Goal: Information Seeking & Learning: Learn about a topic

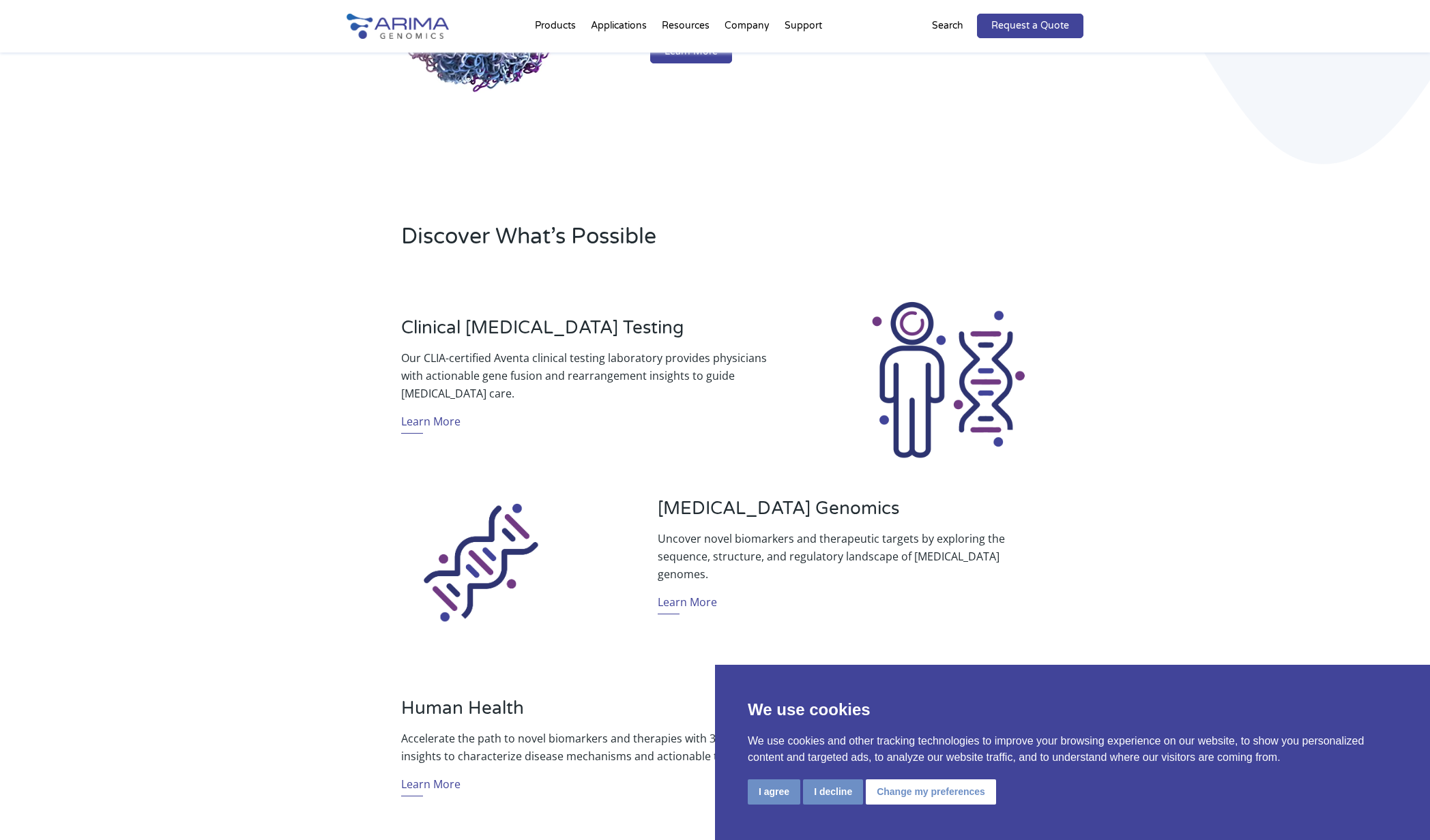
scroll to position [296, 0]
click at [832, 796] on button "I decline" at bounding box center [833, 791] width 60 height 25
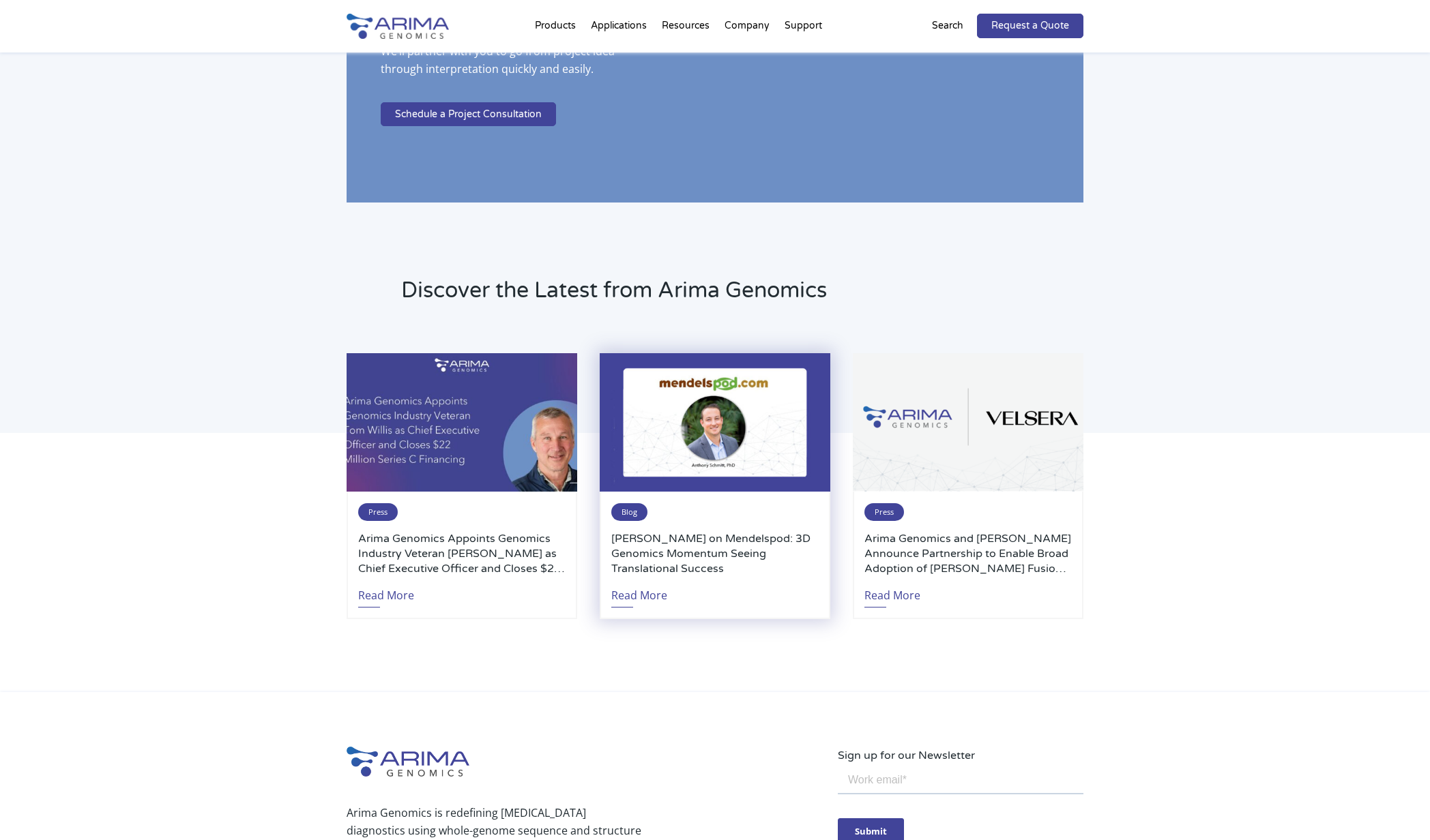
scroll to position [2686, 0]
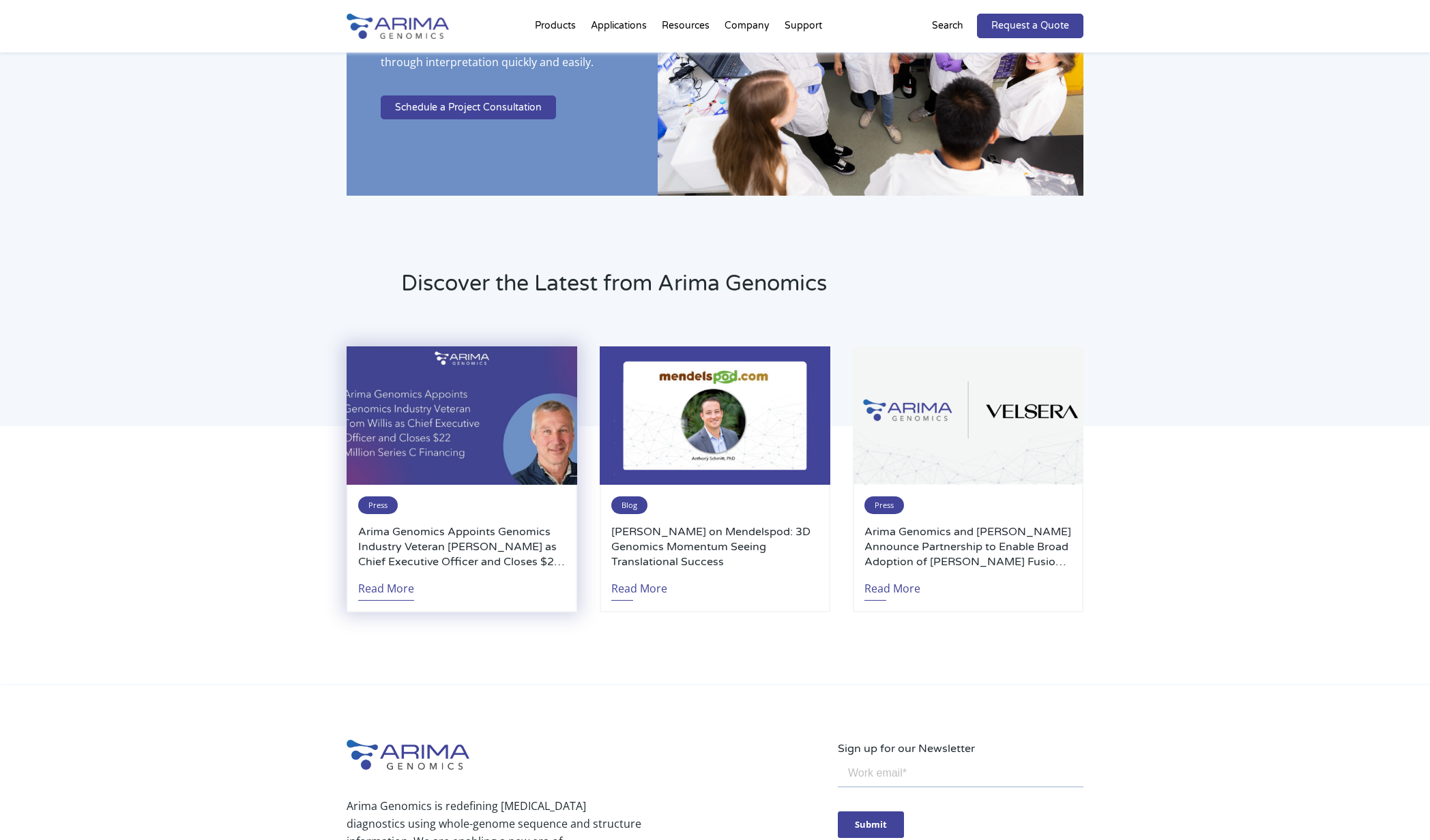
click at [389, 596] on link "Read More" at bounding box center [385, 585] width 56 height 32
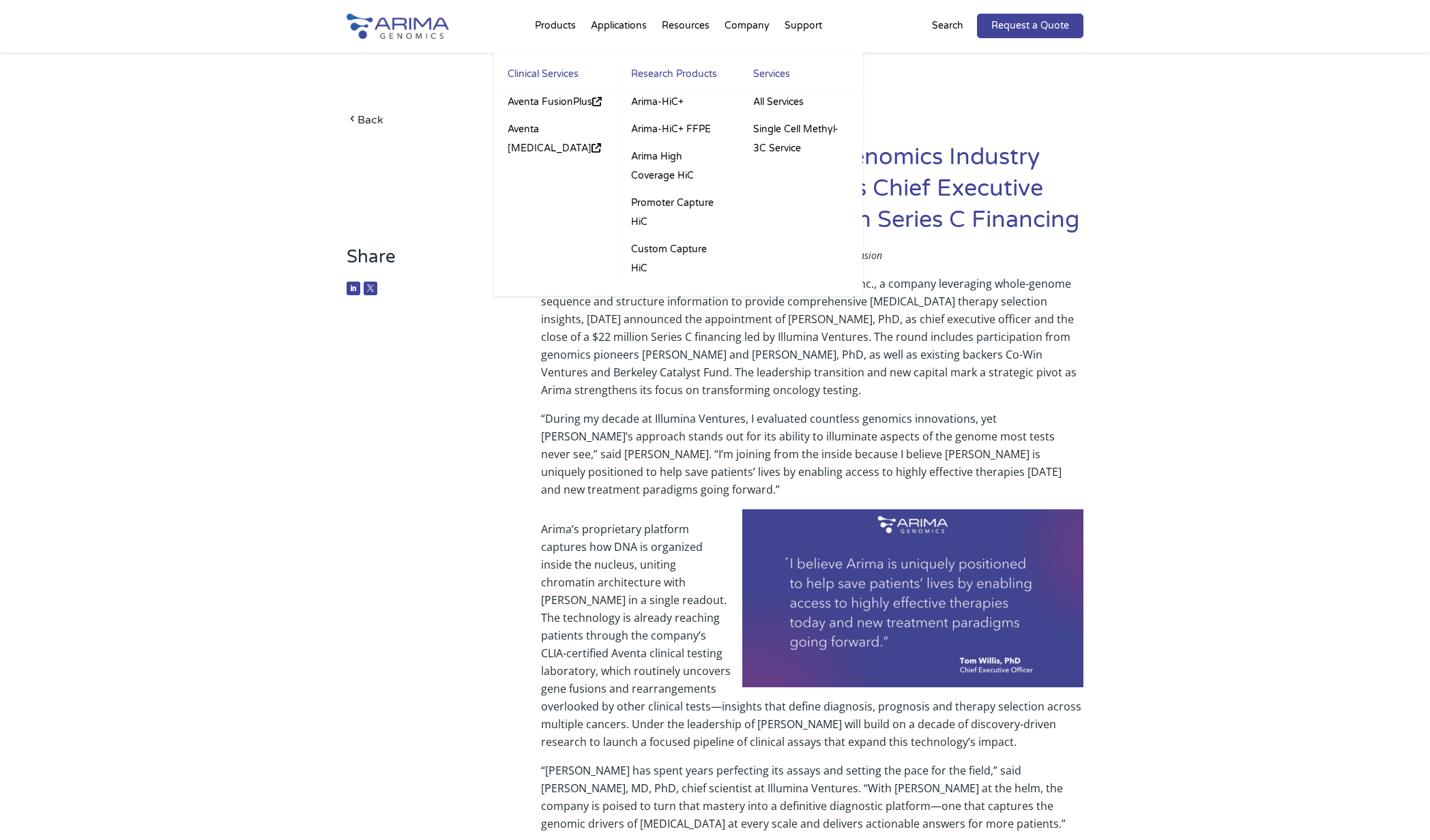
click at [565, 25] on li "Products Clinical Services Aventa FusionPlus Aventa Lymphoma Research Products …" at bounding box center [555, 28] width 56 height 46
click at [687, 178] on link "Arima High Coverage HiC" at bounding box center [678, 166] width 122 height 46
